Goal: Task Accomplishment & Management: Manage account settings

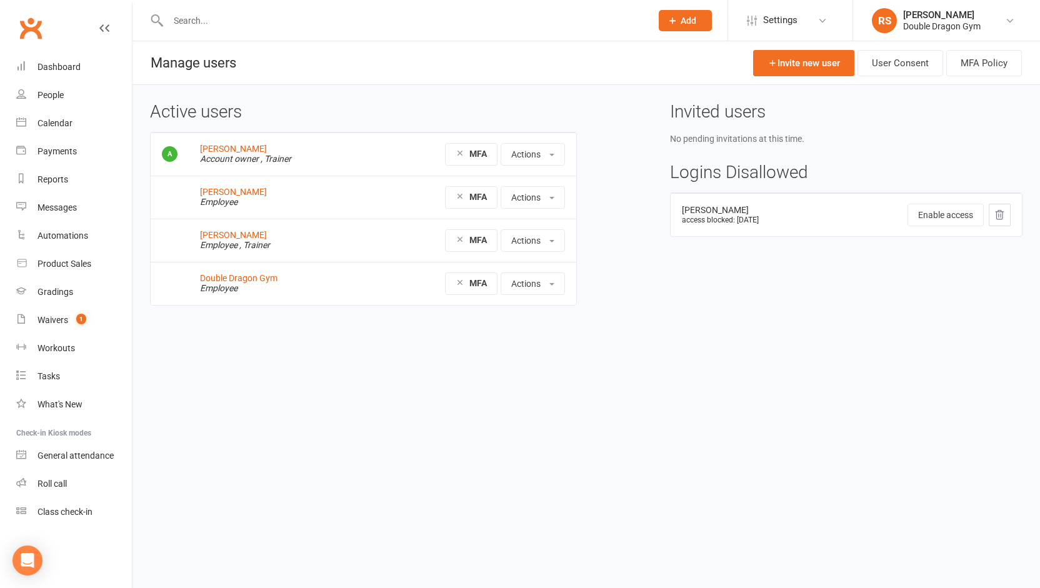
click at [259, 19] on input "text" at bounding box center [403, 20] width 478 height 17
type input "[PERSON_NAME]"
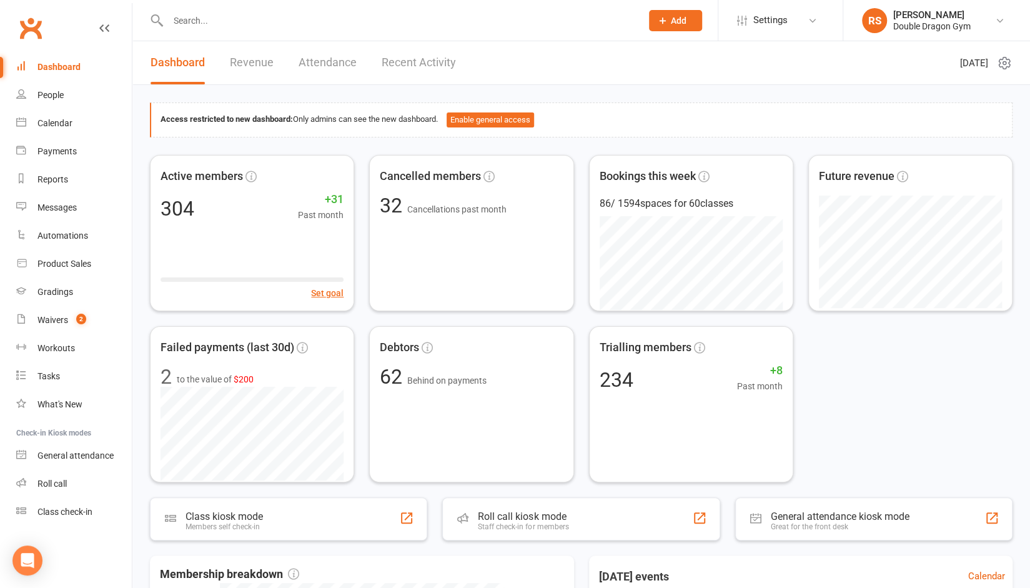
click at [239, 19] on input "text" at bounding box center [398, 20] width 469 height 17
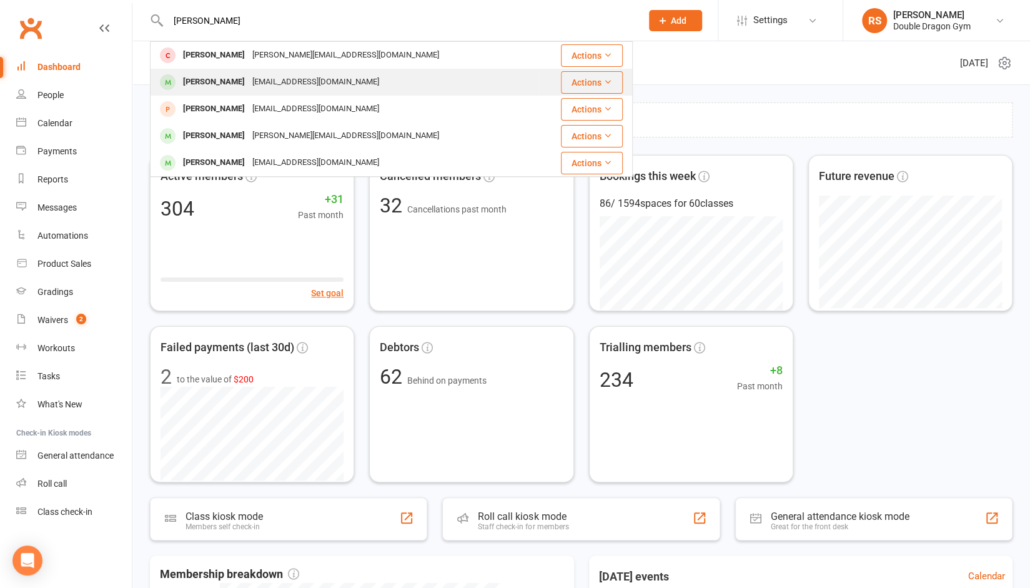
type input "[PERSON_NAME]"
click at [249, 78] on div "[EMAIL_ADDRESS][DOMAIN_NAME]" at bounding box center [316, 82] width 134 height 18
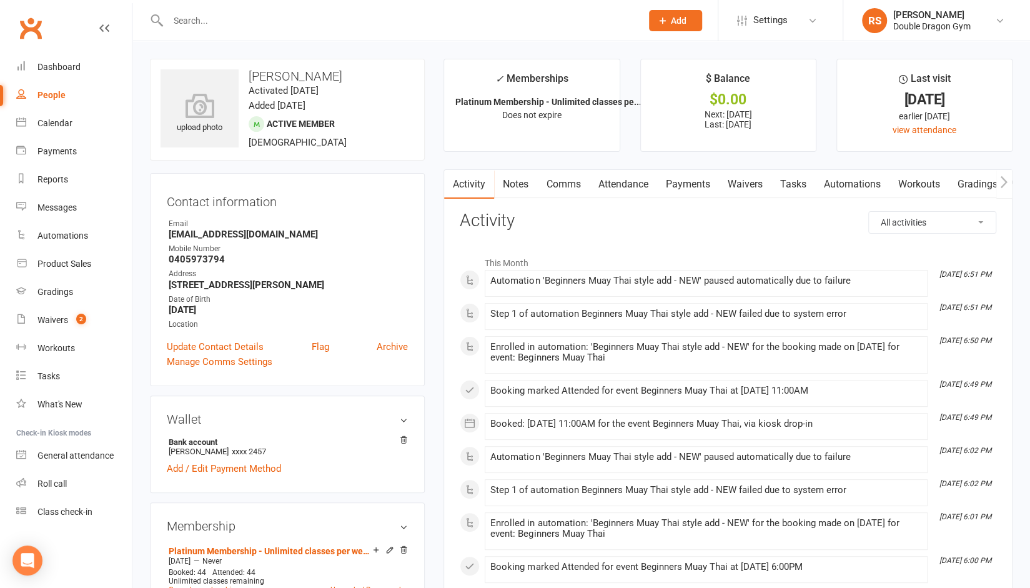
click at [698, 176] on link "Payments" at bounding box center [688, 184] width 62 height 29
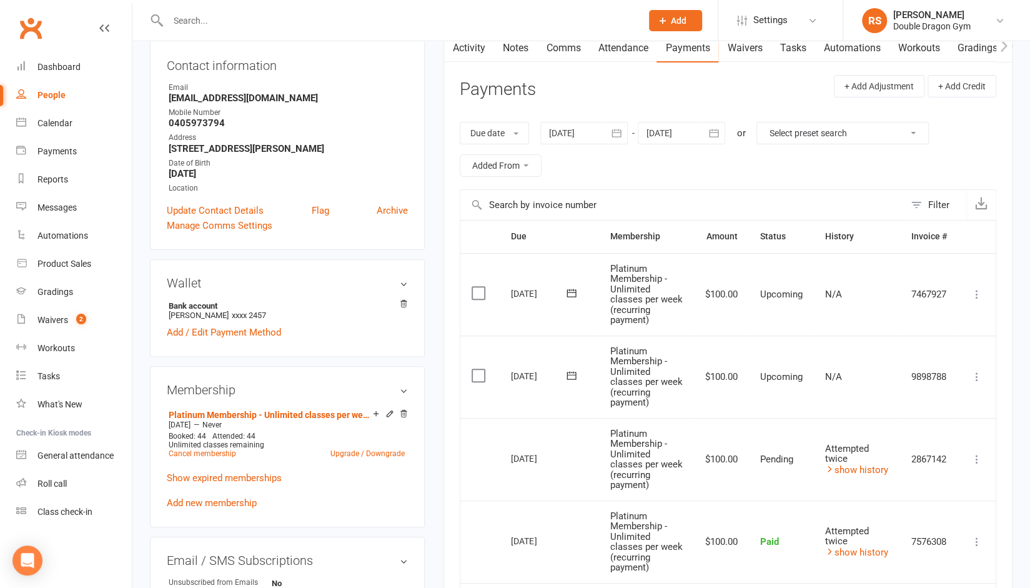
scroll to position [136, 0]
click at [594, 131] on div at bounding box center [583, 133] width 87 height 22
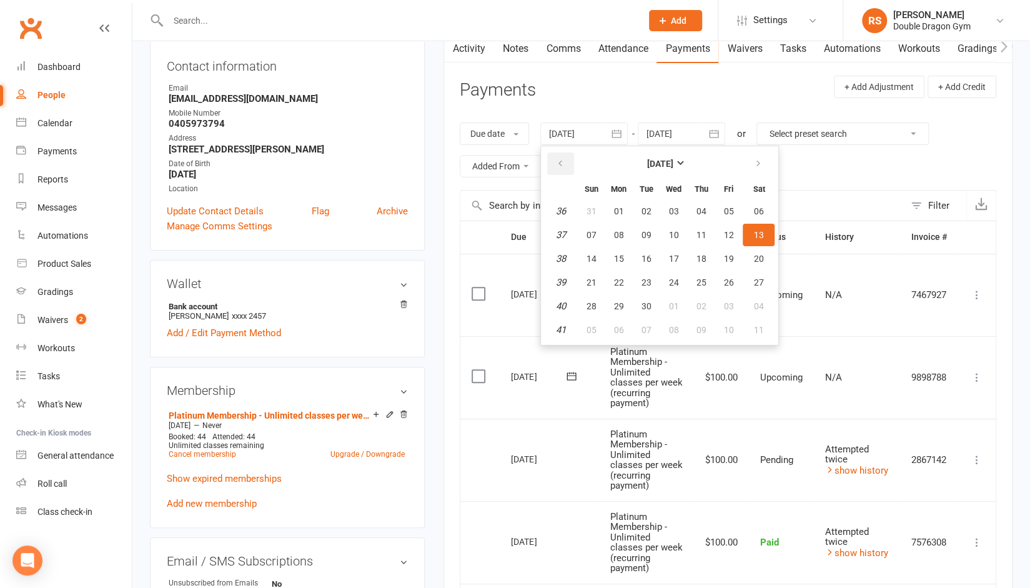
click at [560, 162] on icon "button" at bounding box center [559, 164] width 9 height 10
click at [566, 164] on button "button" at bounding box center [560, 163] width 27 height 22
click at [618, 201] on button "30" at bounding box center [618, 211] width 26 height 22
type input "[DATE]"
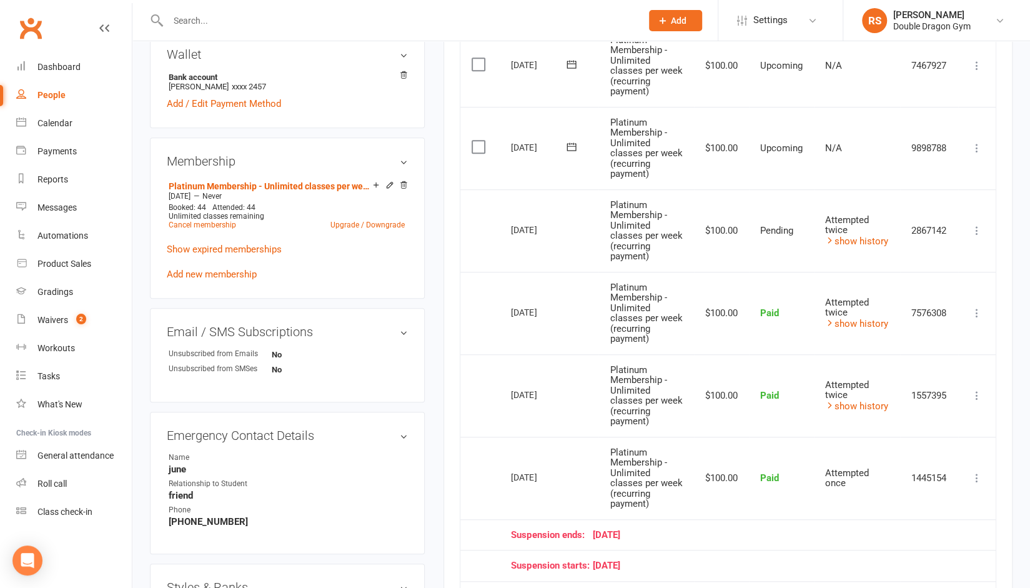
scroll to position [324, 0]
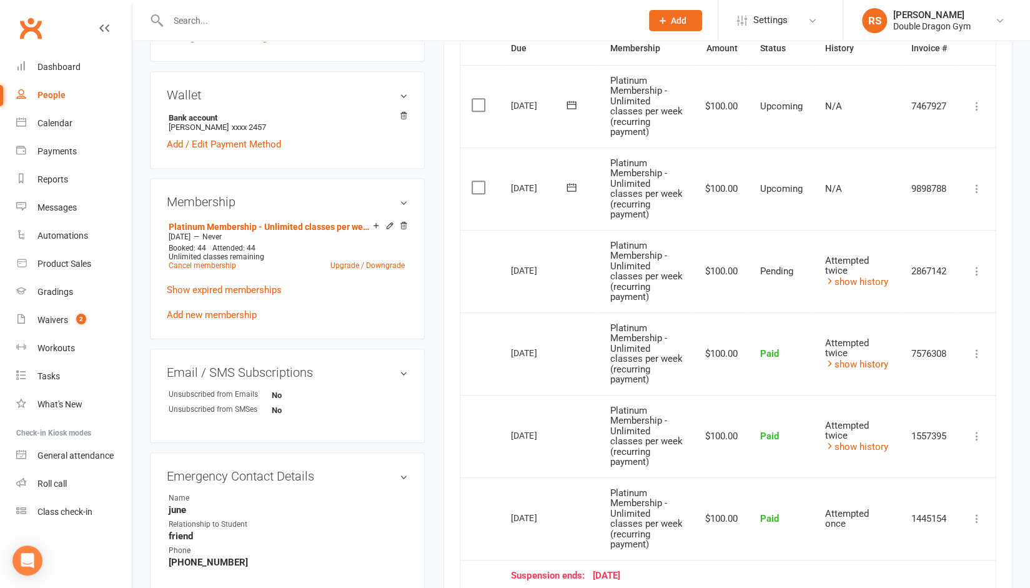
click at [976, 269] on icon at bounding box center [977, 271] width 12 height 12
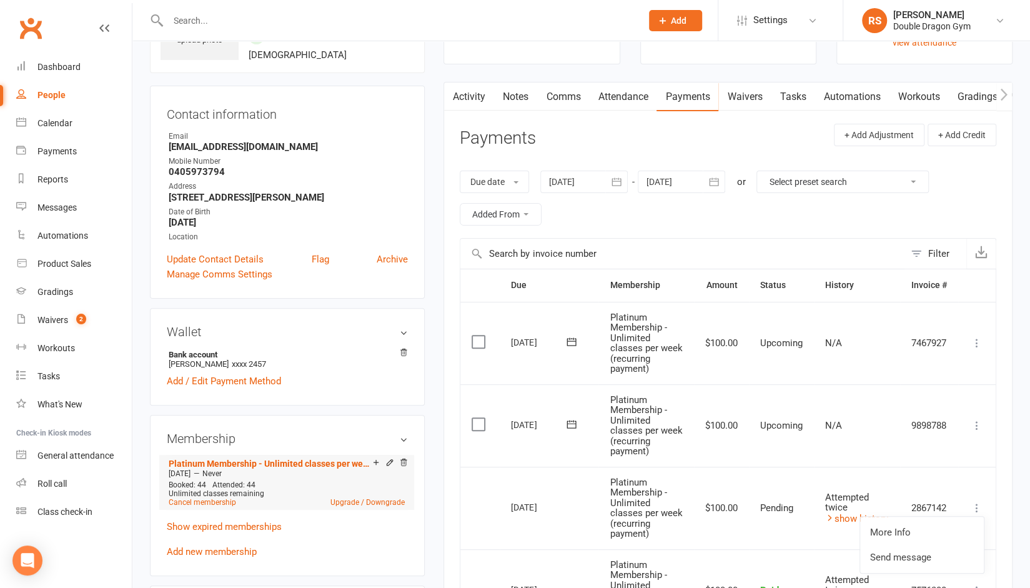
scroll to position [94, 0]
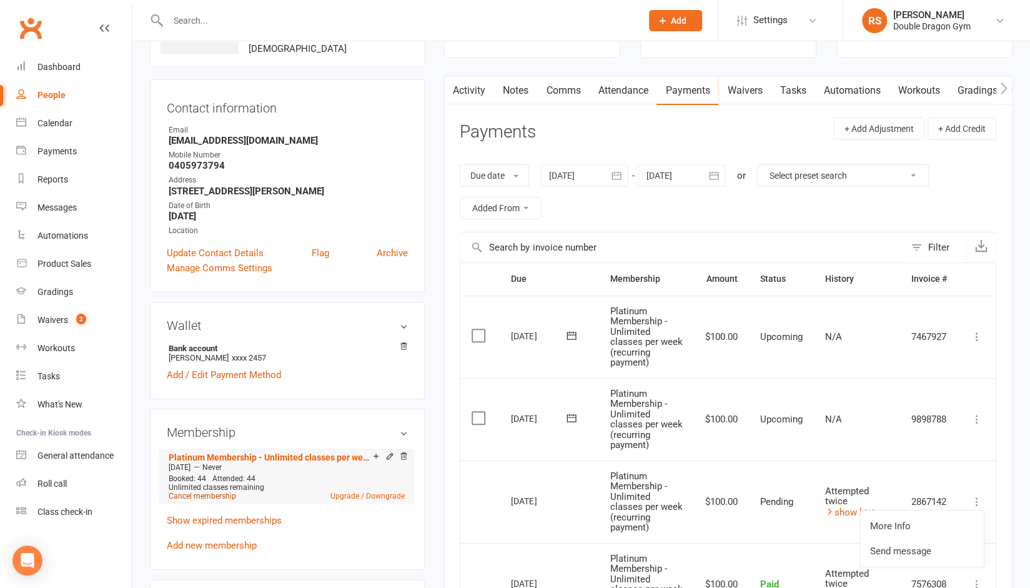
click at [206, 495] on link "Cancel membership" at bounding box center [202, 496] width 67 height 9
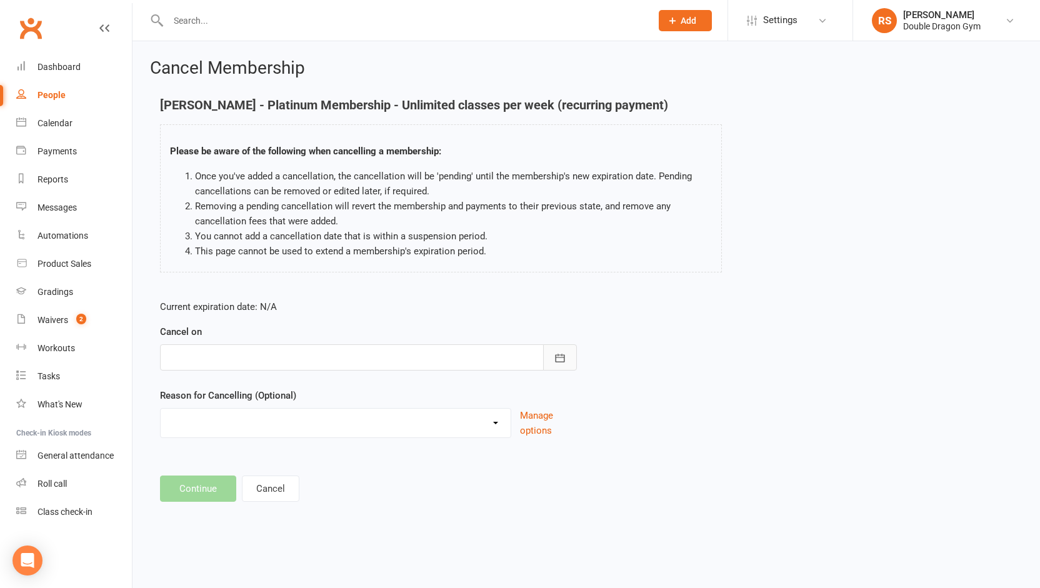
click at [553, 361] on button "button" at bounding box center [560, 357] width 34 height 26
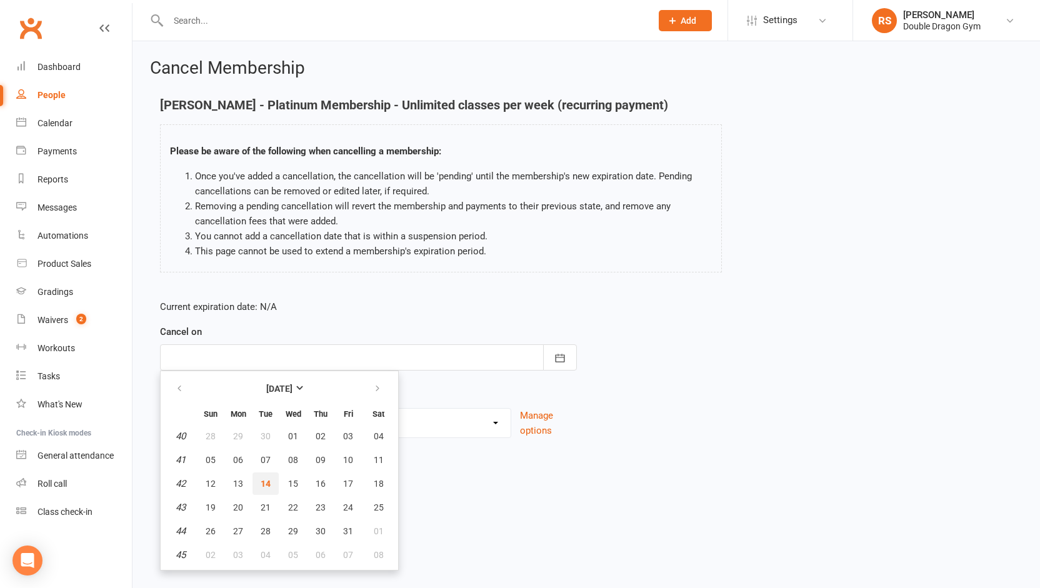
click at [267, 482] on span "14" at bounding box center [266, 484] width 10 height 10
type input "[DATE]"
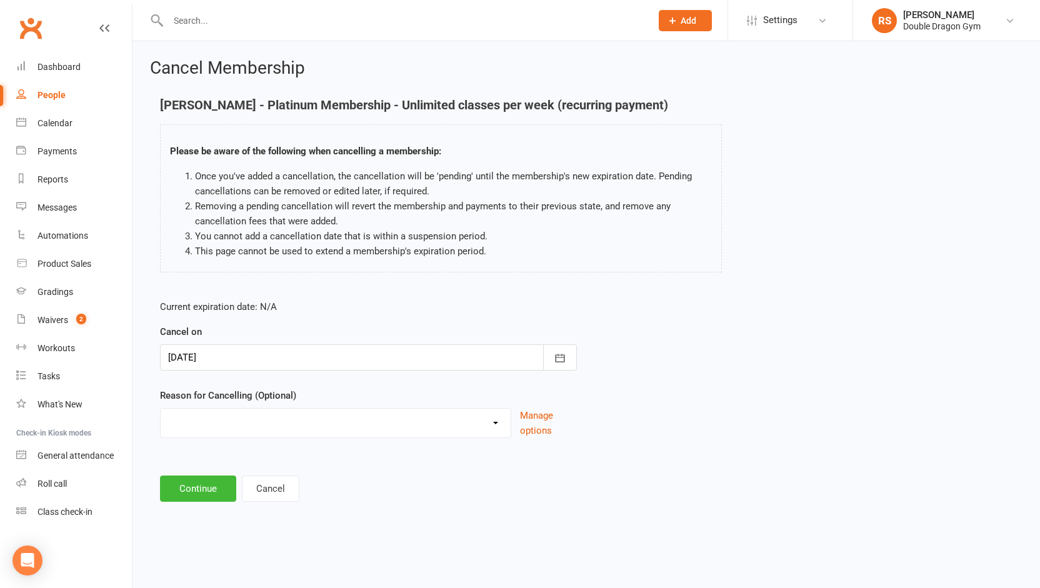
click at [269, 421] on select "Change of membership Downgrade Holiday Injury Moving away upgrade winter sport …" at bounding box center [336, 421] width 350 height 25
click at [215, 483] on button "Continue" at bounding box center [198, 488] width 76 height 26
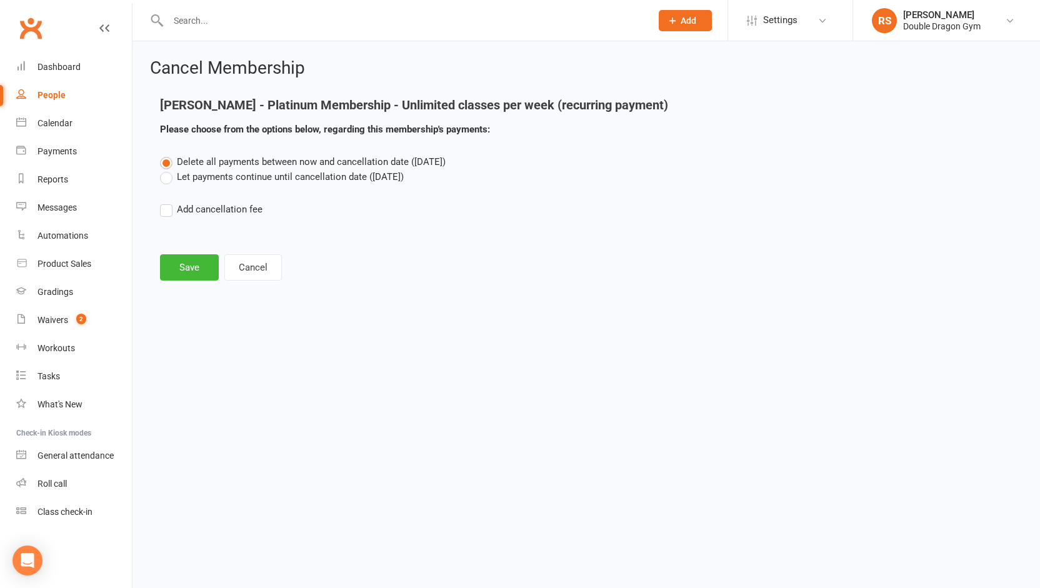
click at [169, 177] on label "Let payments continue until cancellation date ([DATE])" at bounding box center [282, 176] width 244 height 15
click at [168, 169] on input "Let payments continue until cancellation date ([DATE])" at bounding box center [164, 169] width 8 height 0
click at [167, 158] on label "Delete all payments between now and cancellation date ([DATE])" at bounding box center [302, 161] width 285 height 15
click at [167, 154] on input "Delete all payments between now and cancellation date ([DATE])" at bounding box center [164, 154] width 8 height 0
click at [187, 272] on button "Save" at bounding box center [189, 267] width 59 height 26
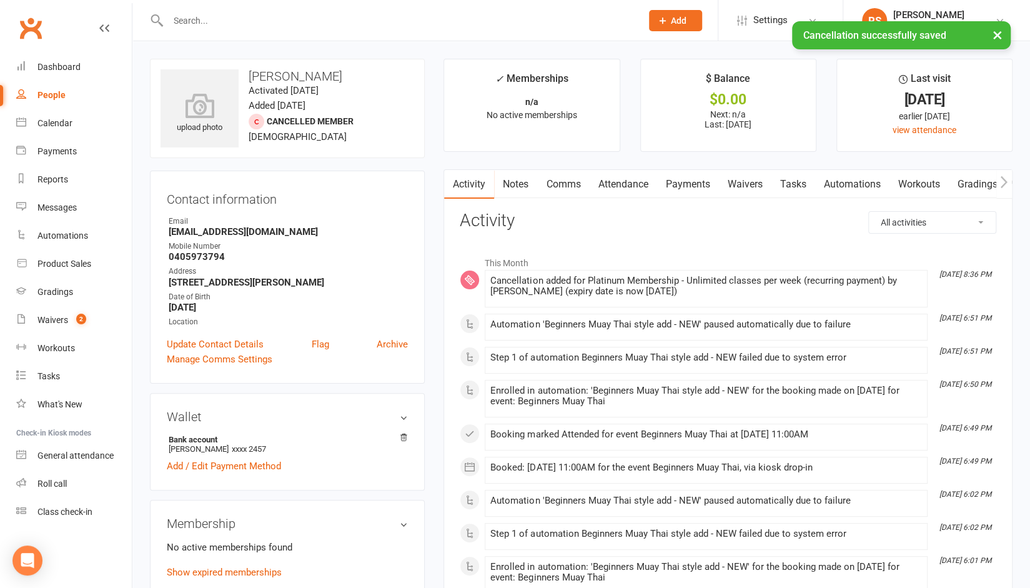
click at [686, 177] on link "Payments" at bounding box center [688, 184] width 62 height 29
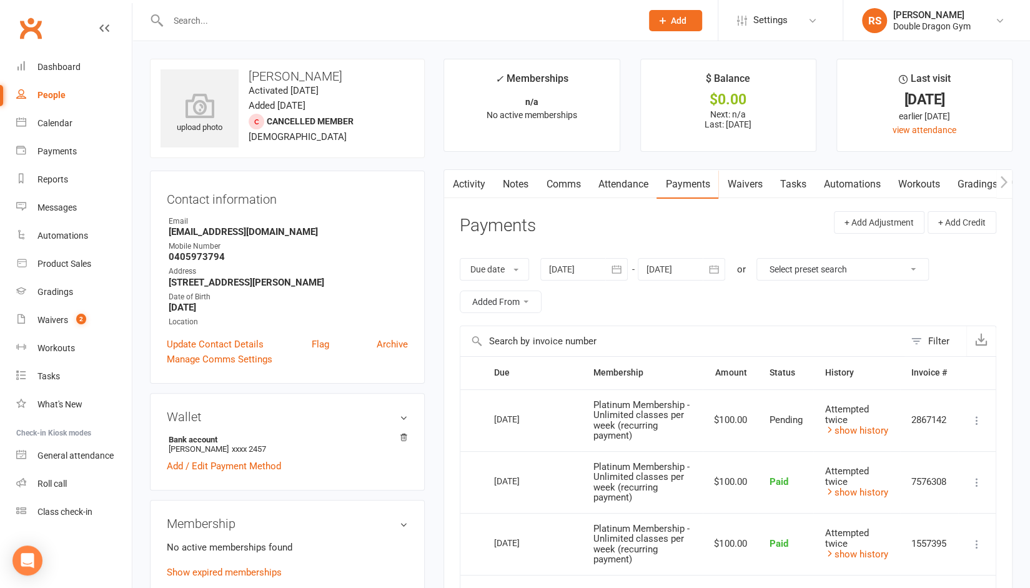
click at [982, 421] on icon at bounding box center [977, 420] width 12 height 12
click at [978, 275] on div "Due date Due date Date paid Date failed Date settled [DATE] [DATE] Sun Mon Tue …" at bounding box center [728, 286] width 537 height 80
click at [848, 427] on link "show history" at bounding box center [856, 430] width 63 height 11
